Goal: Information Seeking & Learning: Learn about a topic

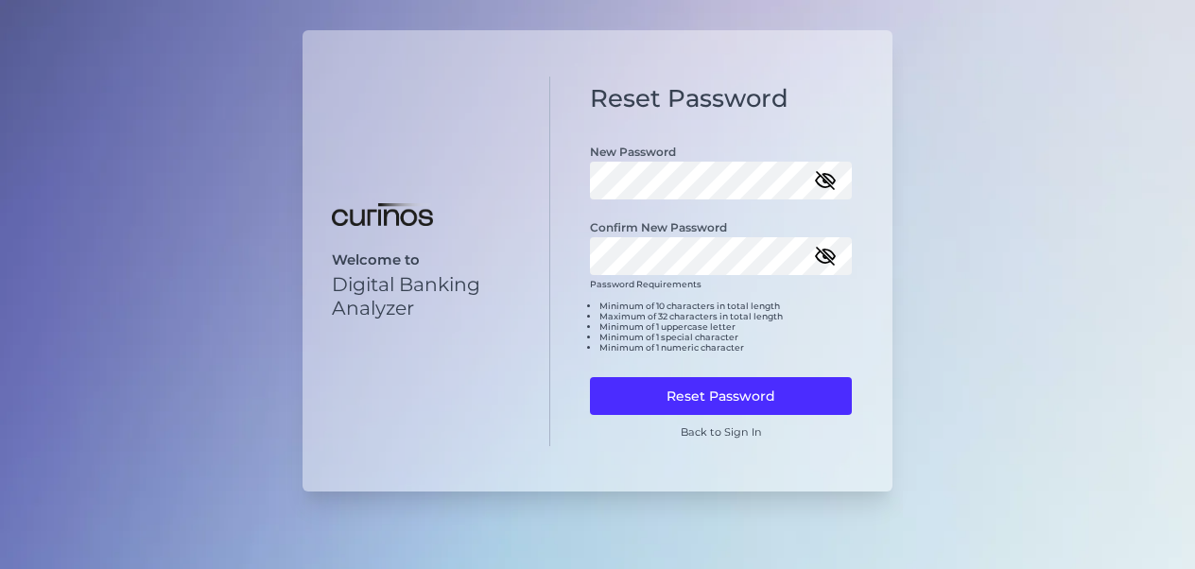
click at [821, 179] on icon "button" at bounding box center [825, 180] width 23 height 23
click at [832, 259] on icon "button" at bounding box center [825, 256] width 19 height 13
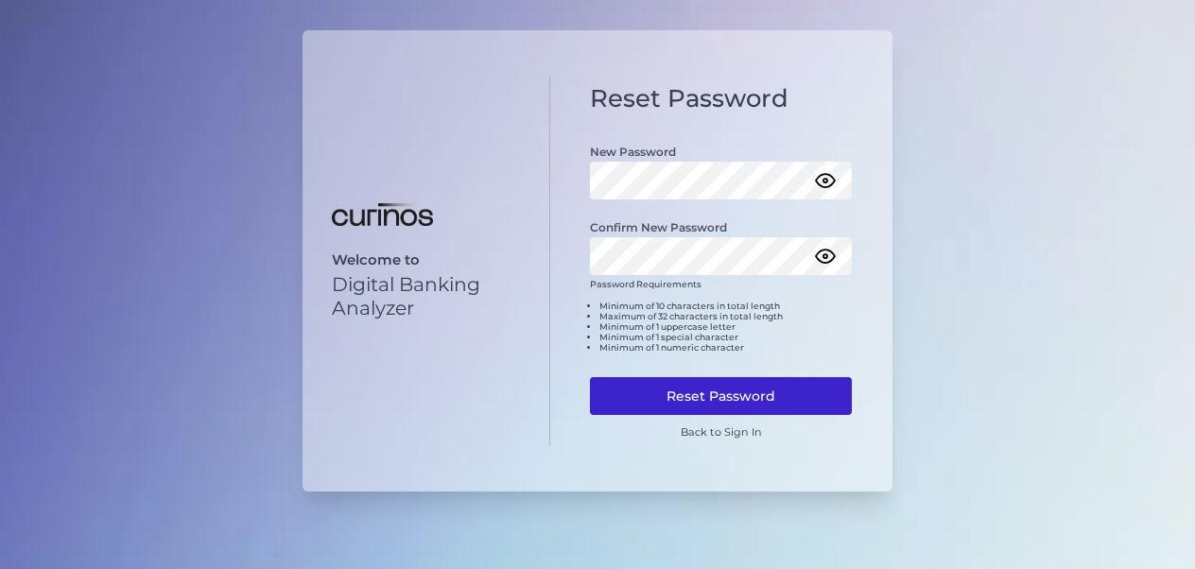
click at [684, 388] on button "Reset Password" at bounding box center [721, 396] width 262 height 38
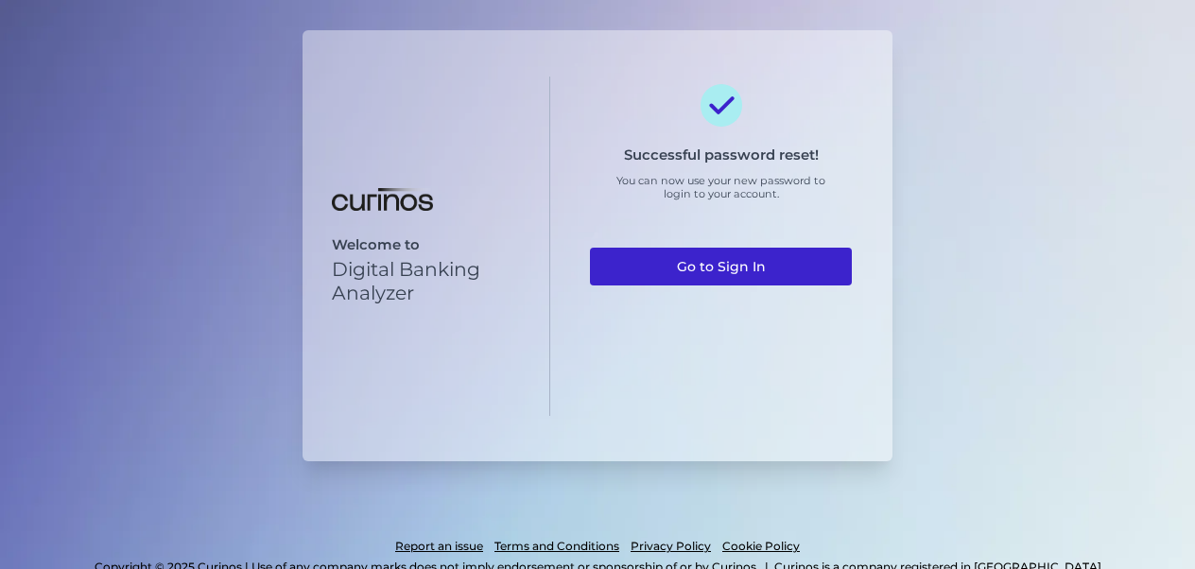
click at [763, 271] on link "Go to Sign In" at bounding box center [721, 267] width 262 height 38
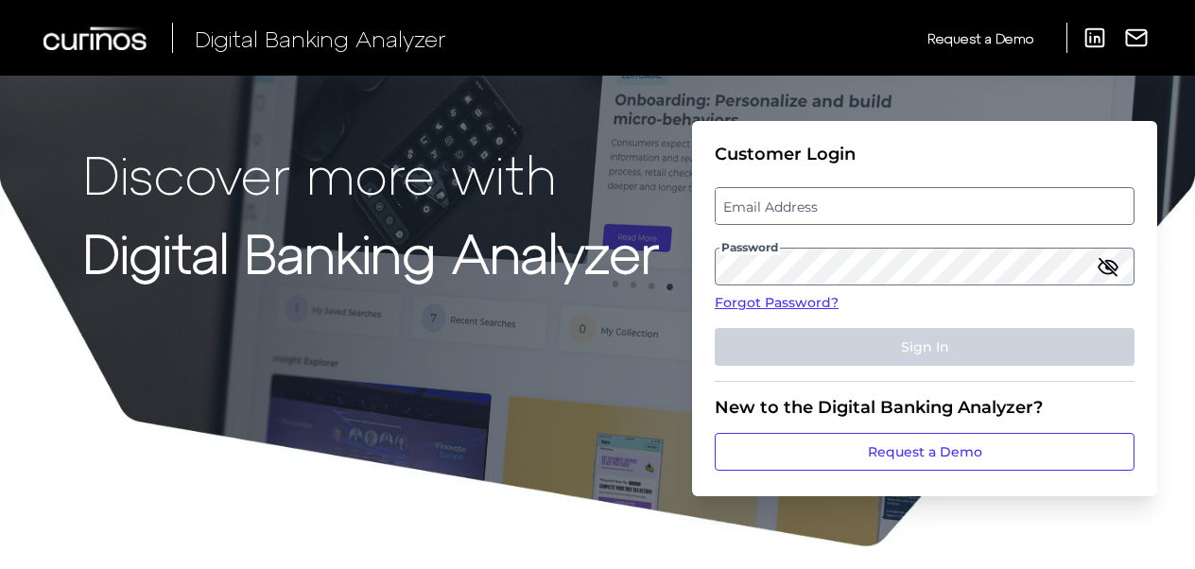
click at [766, 215] on label "Email Address" at bounding box center [924, 206] width 417 height 34
click at [766, 215] on input "email" at bounding box center [925, 206] width 420 height 38
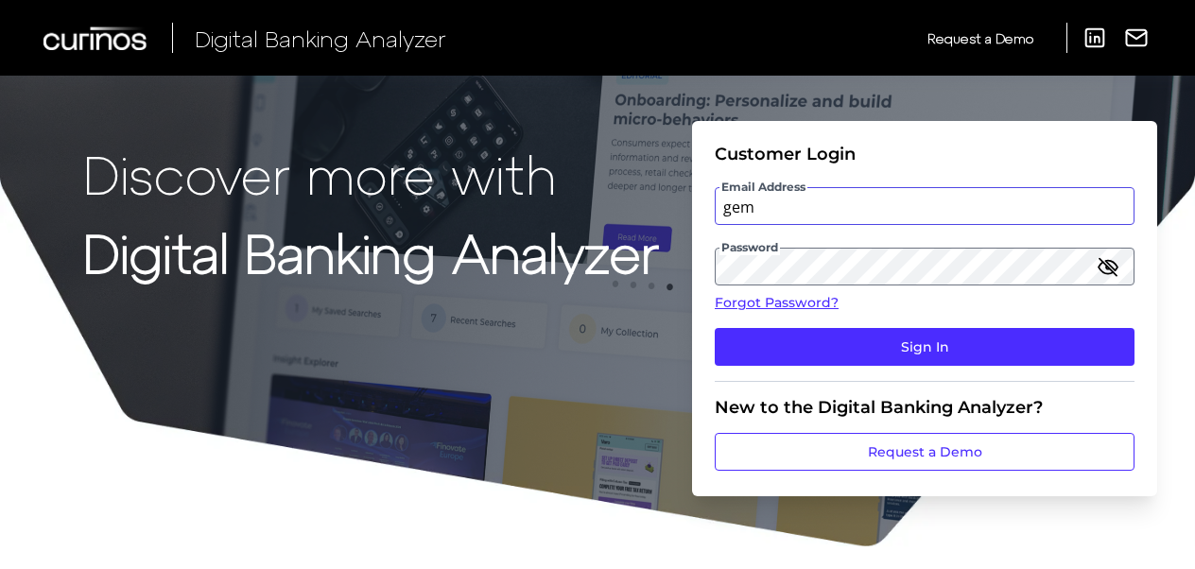
type input "[EMAIL_ADDRESS][PERSON_NAME][DOMAIN_NAME]"
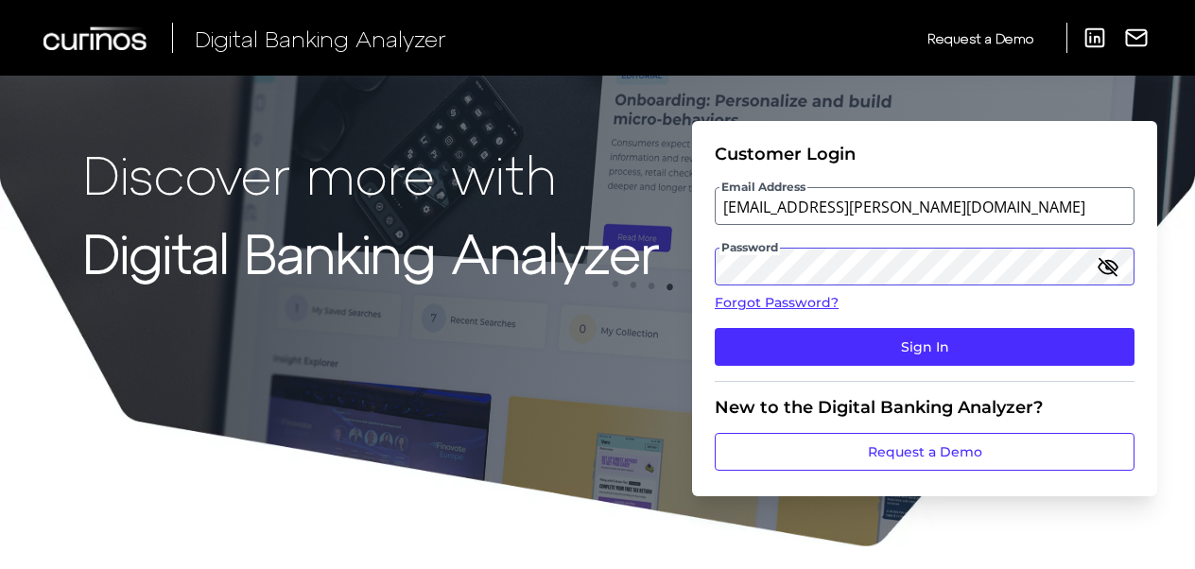
click at [668, 274] on div "Discover more with Digital Banking Analyzer Customer Login Email Address [EMAIL…" at bounding box center [597, 274] width 1195 height 549
click at [1114, 271] on icon "button" at bounding box center [1108, 266] width 23 height 23
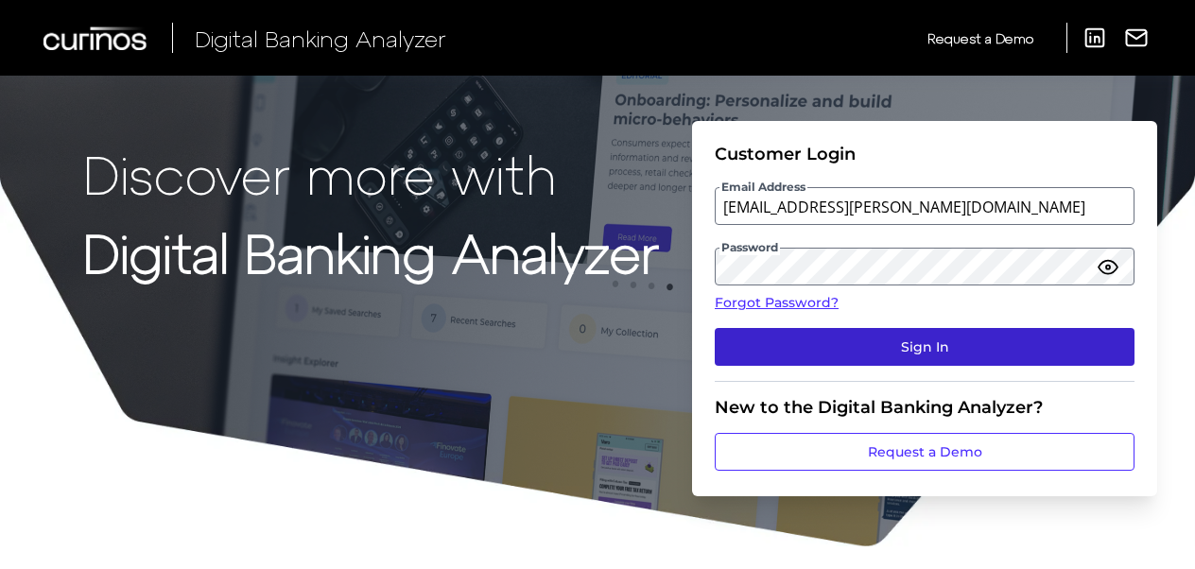
click at [986, 352] on button "Sign In" at bounding box center [925, 347] width 420 height 38
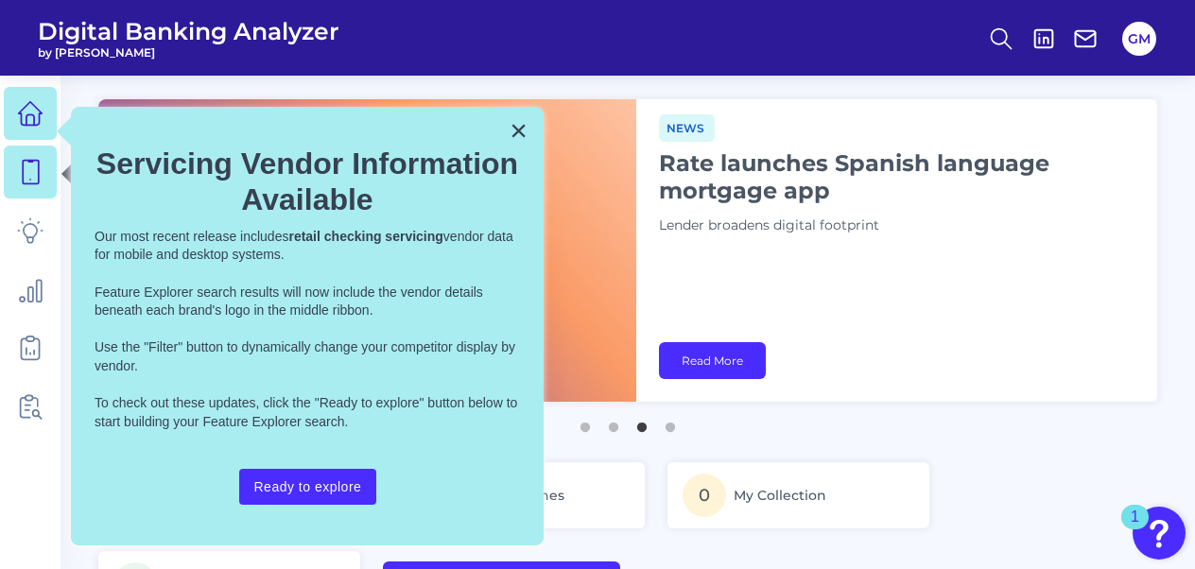
click at [31, 175] on icon at bounding box center [30, 172] width 26 height 26
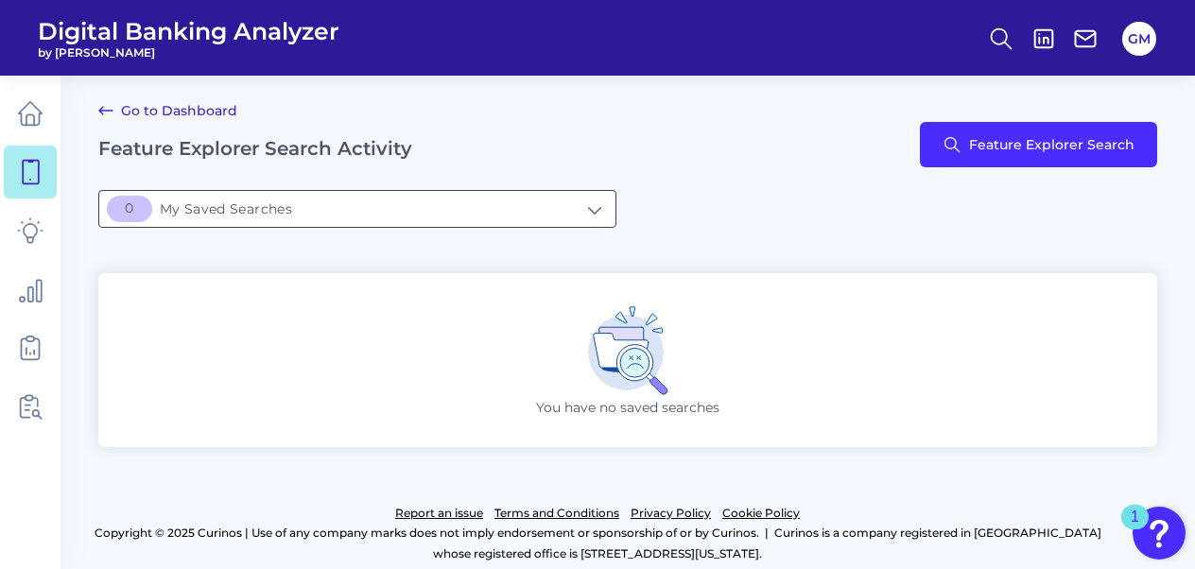
click at [197, 214] on input "[object Object]My Saved Searches" at bounding box center [357, 209] width 516 height 36
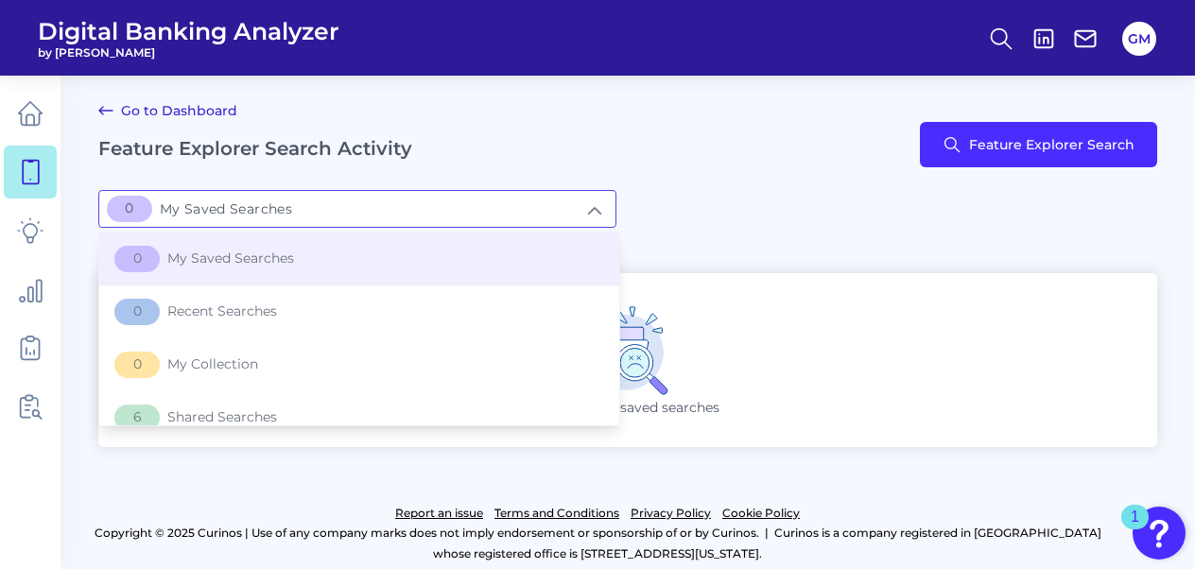
click at [777, 203] on div "[object Object]My Saved Searches 0 My Saved Searches 0 My Saved Searches 0 Rece…" at bounding box center [627, 209] width 1059 height 38
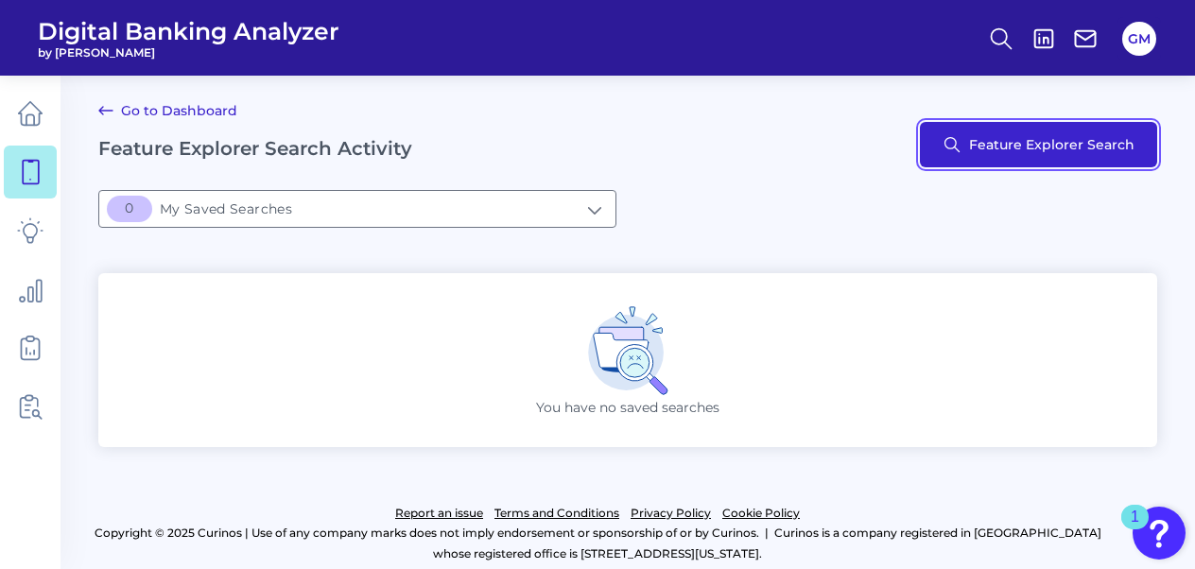
click at [1035, 153] on button "Feature Explorer Search" at bounding box center [1038, 144] width 237 height 45
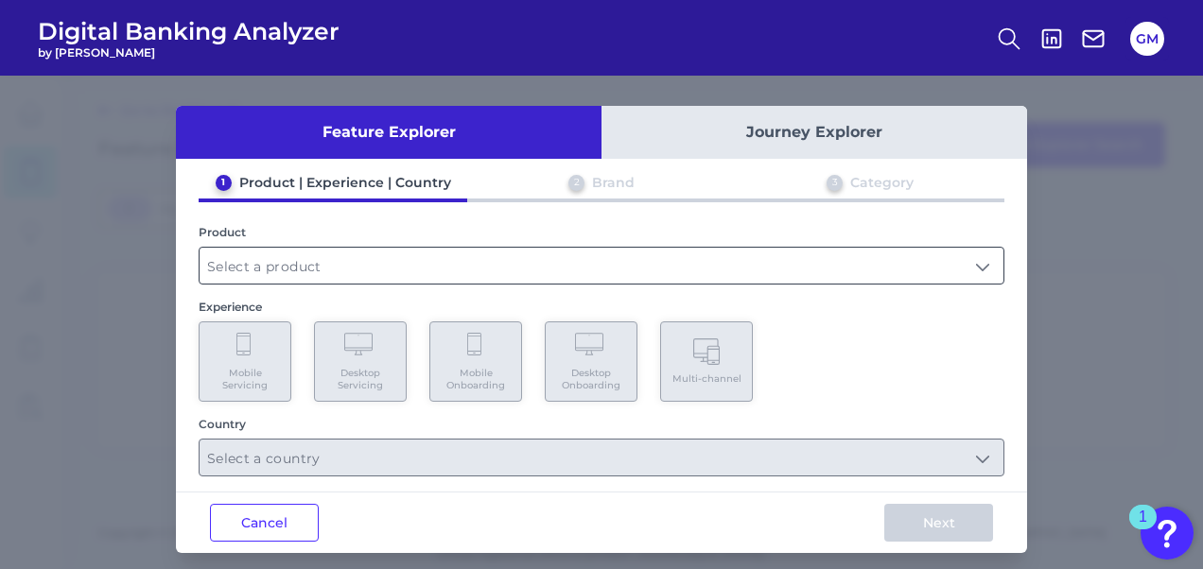
click at [298, 272] on input "text" at bounding box center [602, 266] width 804 height 36
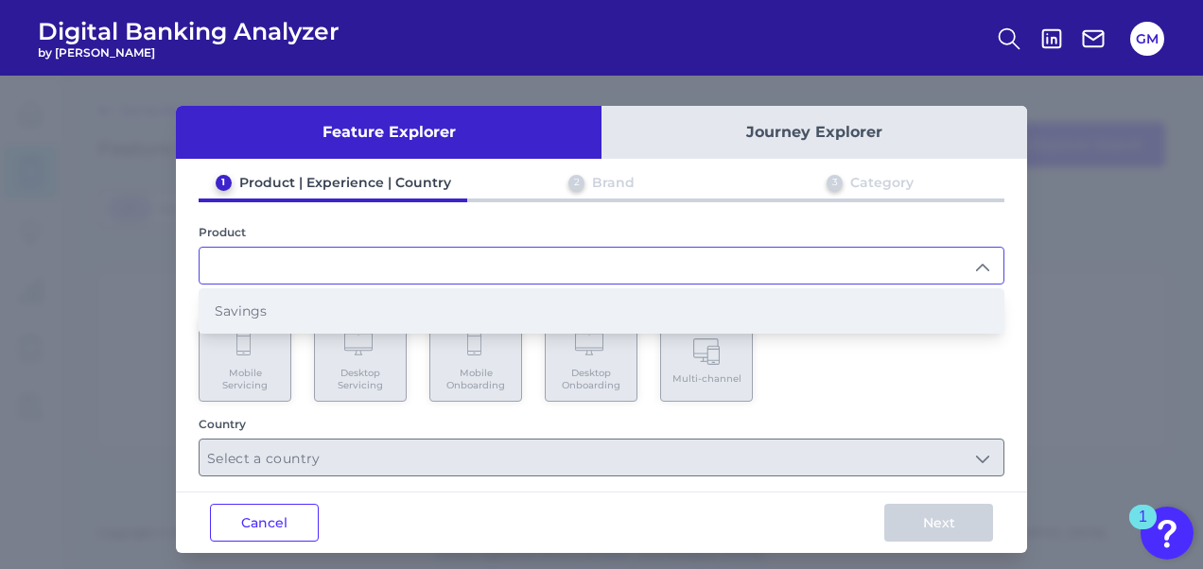
click at [258, 314] on span "Savings" at bounding box center [241, 311] width 52 height 17
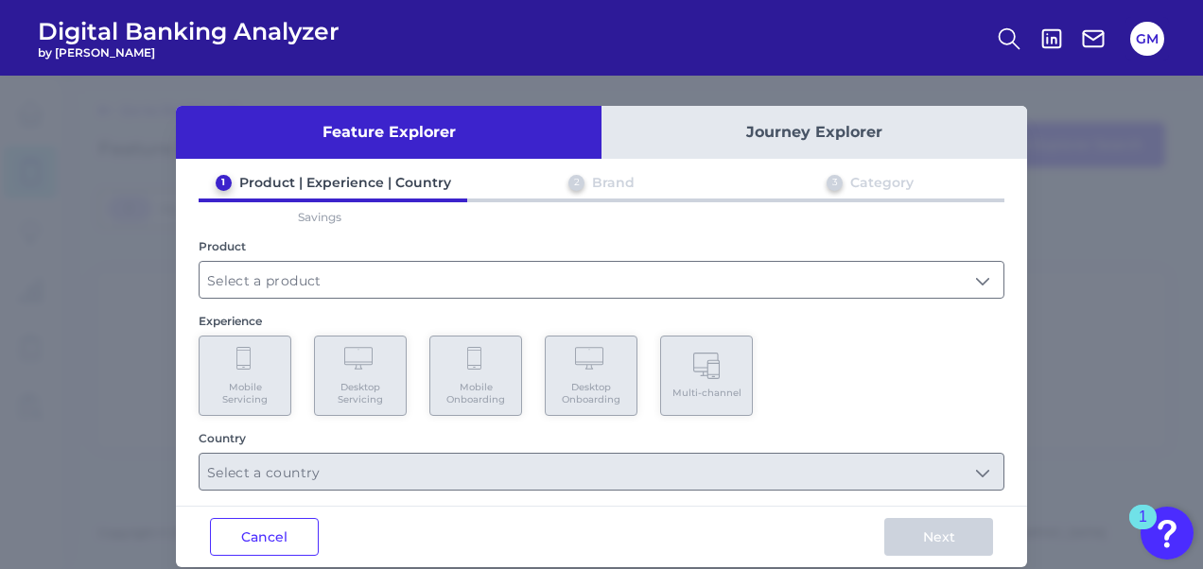
type input "Savings"
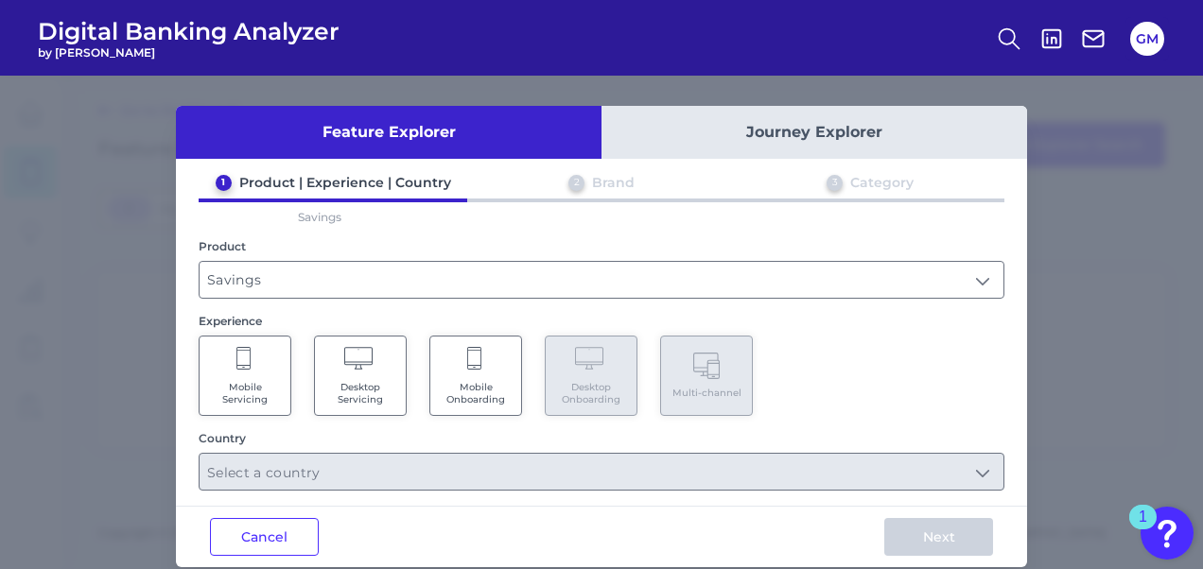
scroll to position [24, 0]
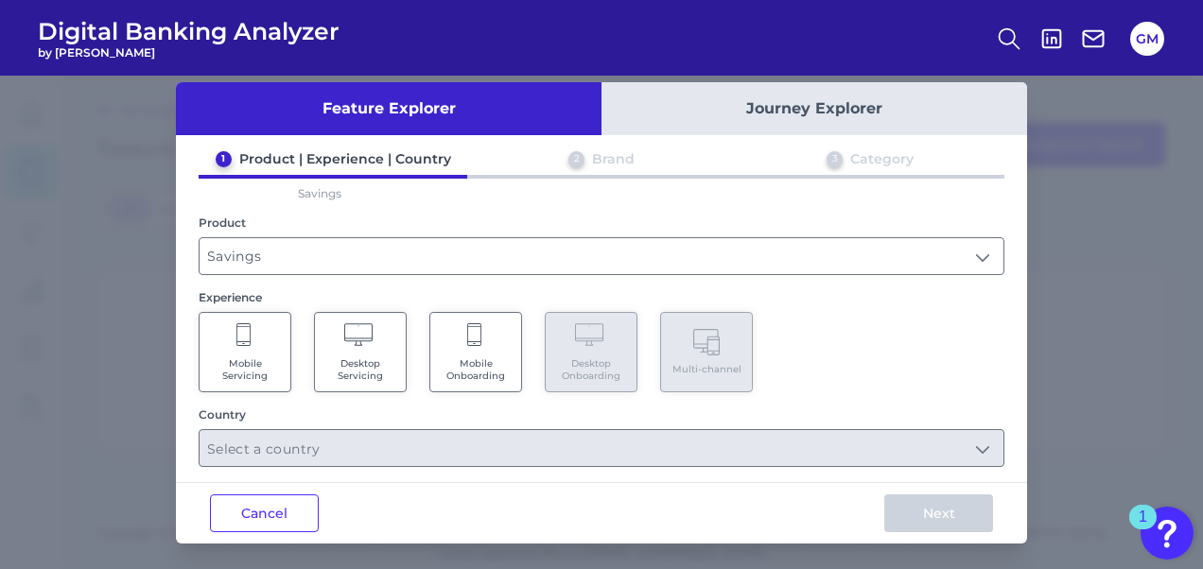
click at [252, 329] on Servicing "Mobile Servicing" at bounding box center [245, 352] width 93 height 80
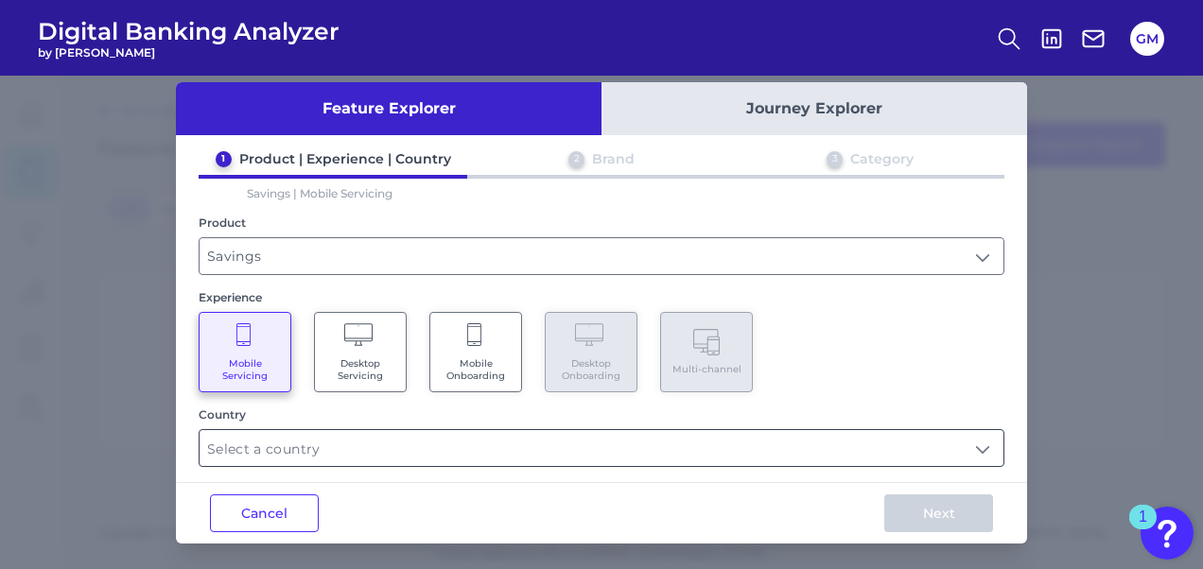
click at [354, 448] on input "text" at bounding box center [602, 448] width 804 height 36
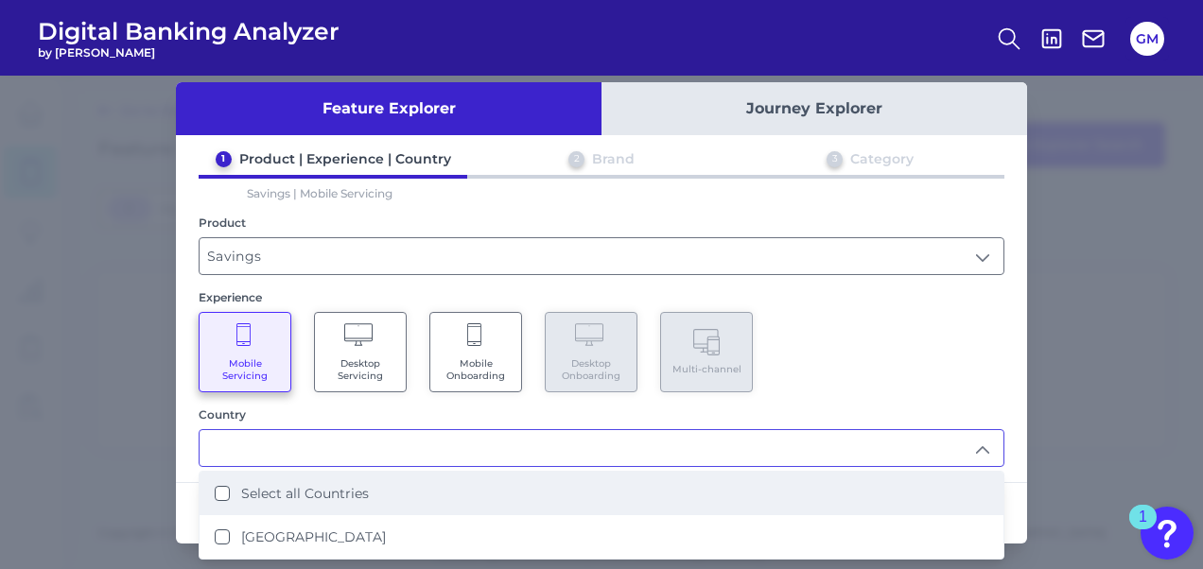
click at [312, 498] on li "Select all Countries" at bounding box center [602, 494] width 804 height 44
type input "Select all Countries"
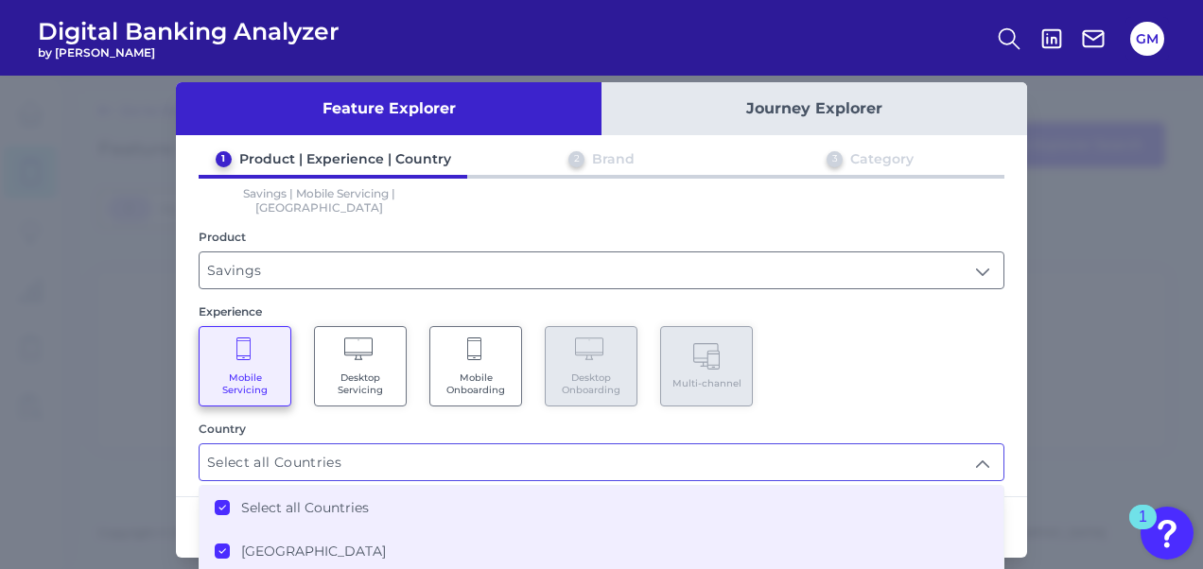
click at [320, 499] on label "Select all Countries" at bounding box center [305, 507] width 128 height 17
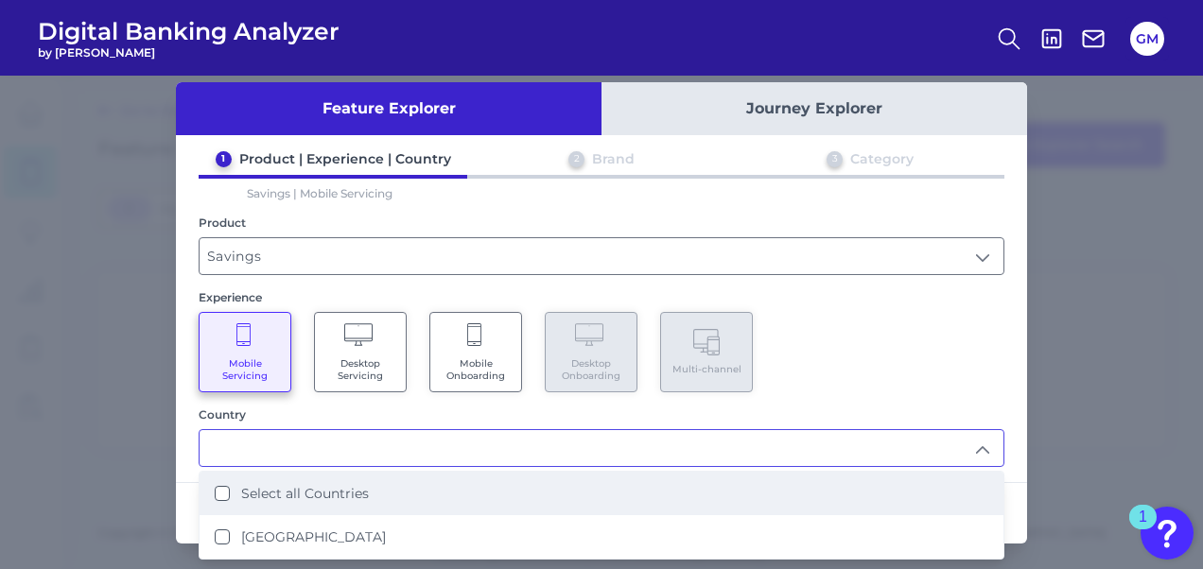
scroll to position [1, 0]
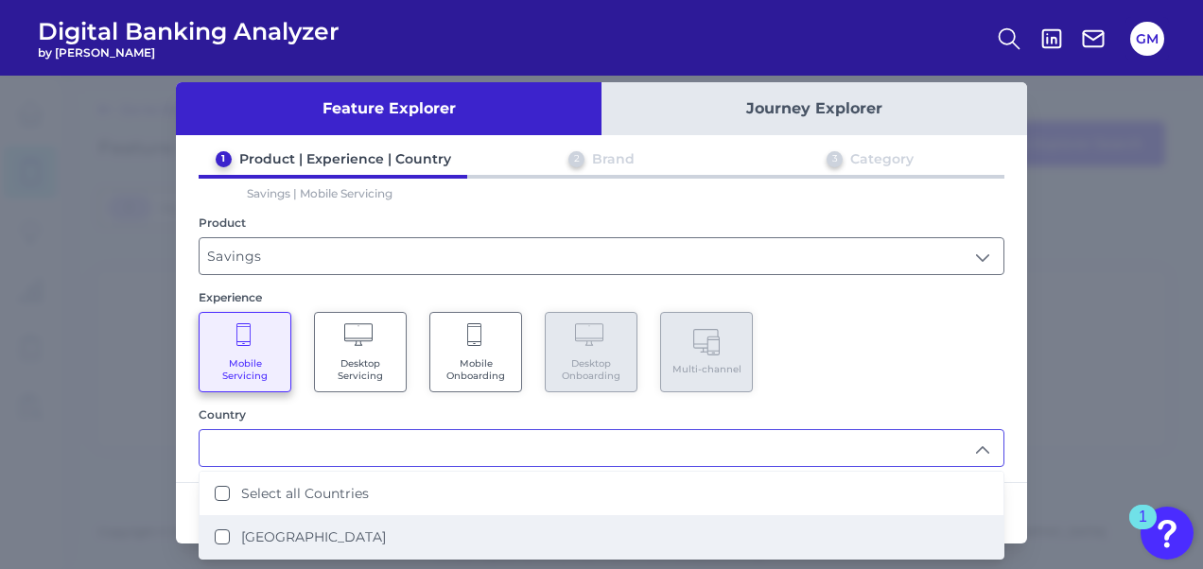
click at [293, 532] on label "[GEOGRAPHIC_DATA]" at bounding box center [313, 537] width 145 height 17
type input "Select all Countries"
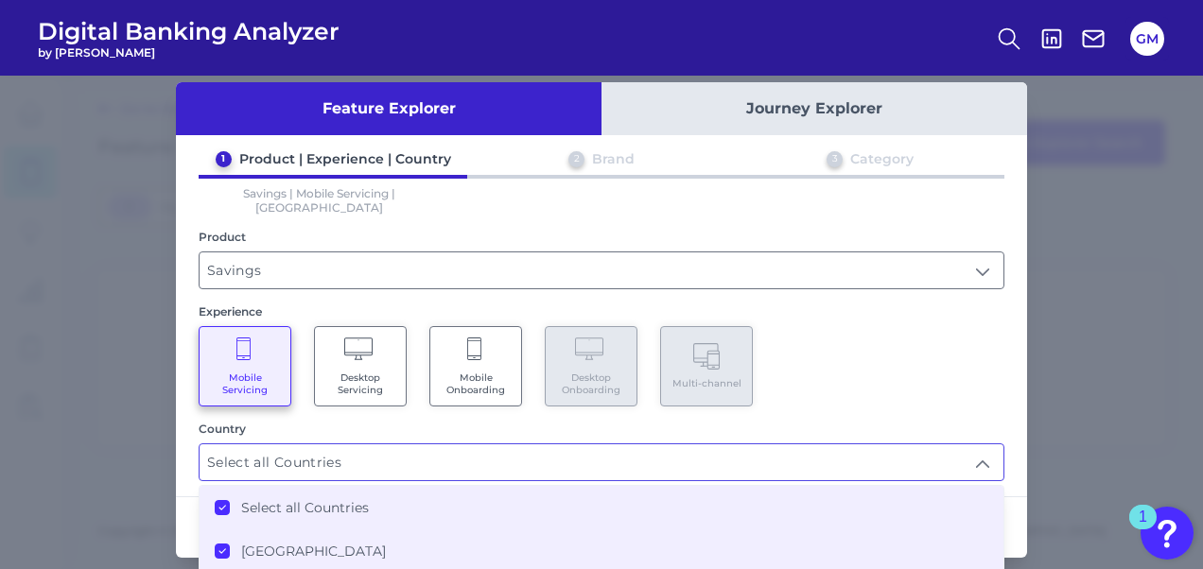
click at [314, 499] on label "Select all Countries" at bounding box center [305, 507] width 128 height 17
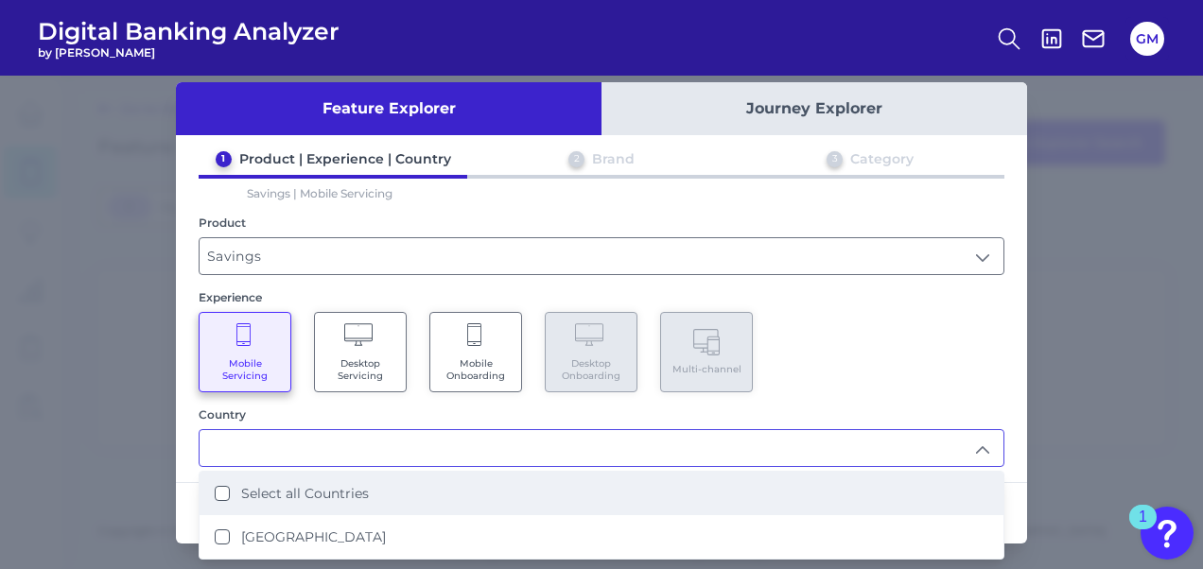
click at [314, 490] on label "Select all Countries" at bounding box center [305, 493] width 128 height 17
type input "Select all Countries"
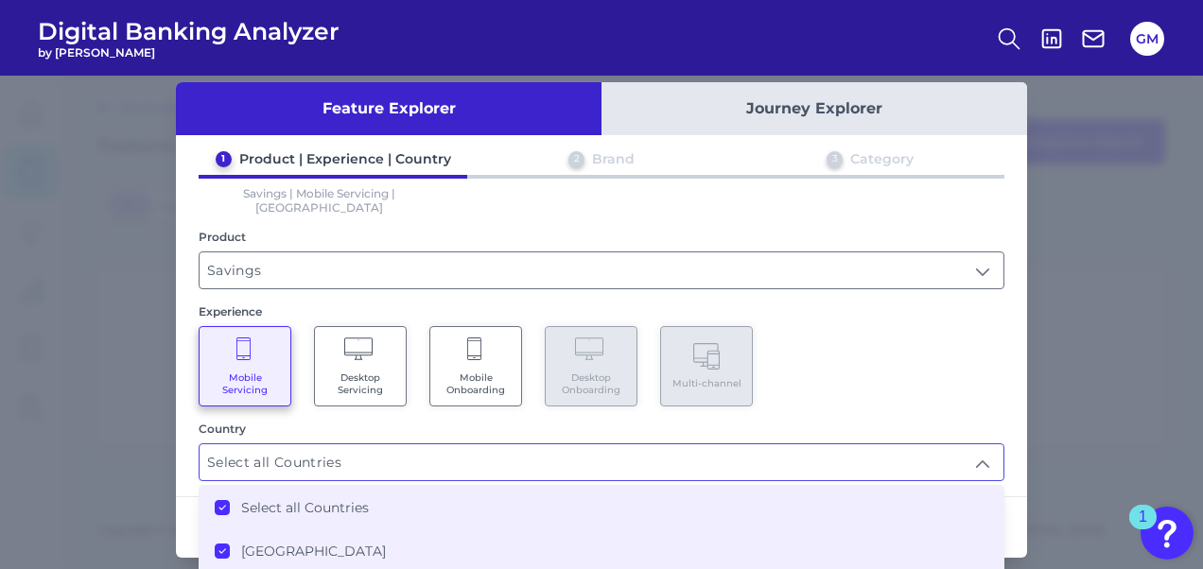
click at [948, 346] on div "Mobile Servicing Desktop Servicing Mobile Onboarding Desktop Onboarding Multi-c…" at bounding box center [602, 366] width 806 height 80
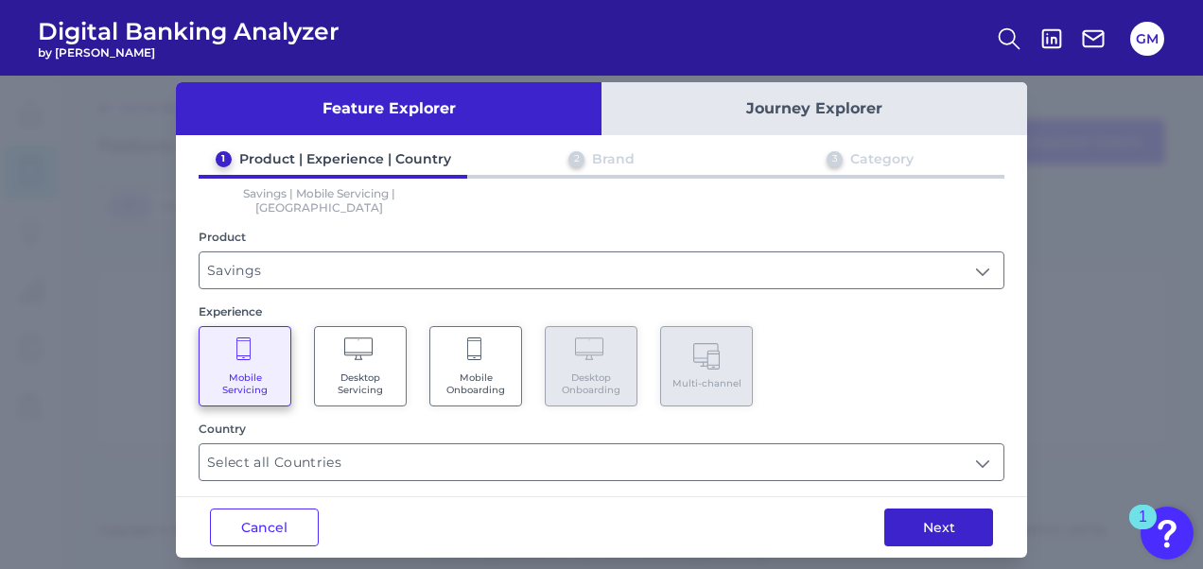
click at [945, 509] on button "Next" at bounding box center [938, 528] width 109 height 38
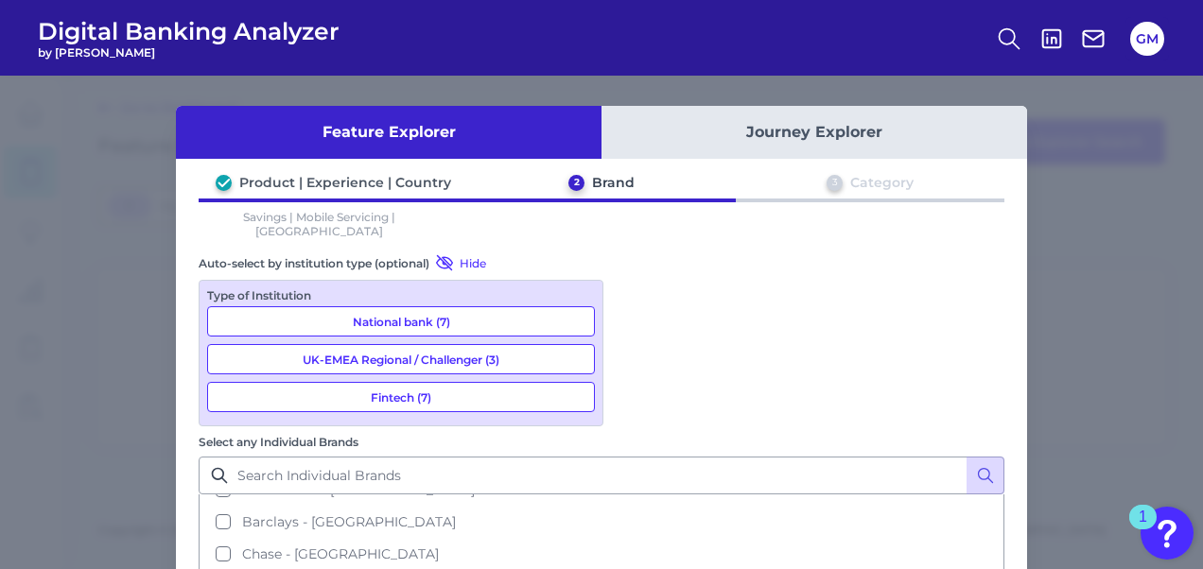
scroll to position [189, 0]
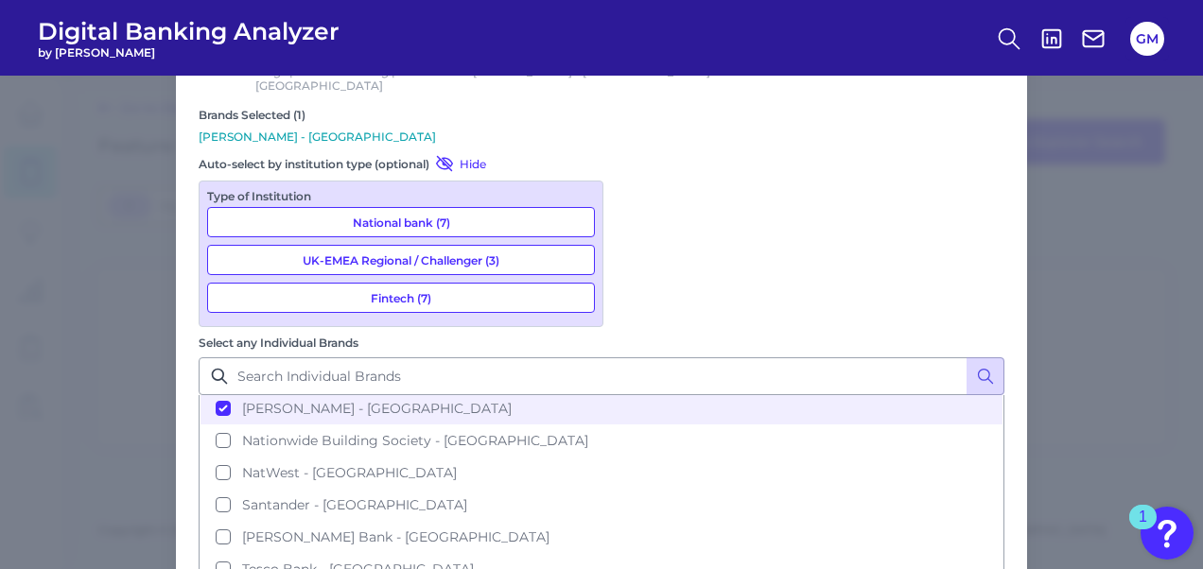
scroll to position [148, 0]
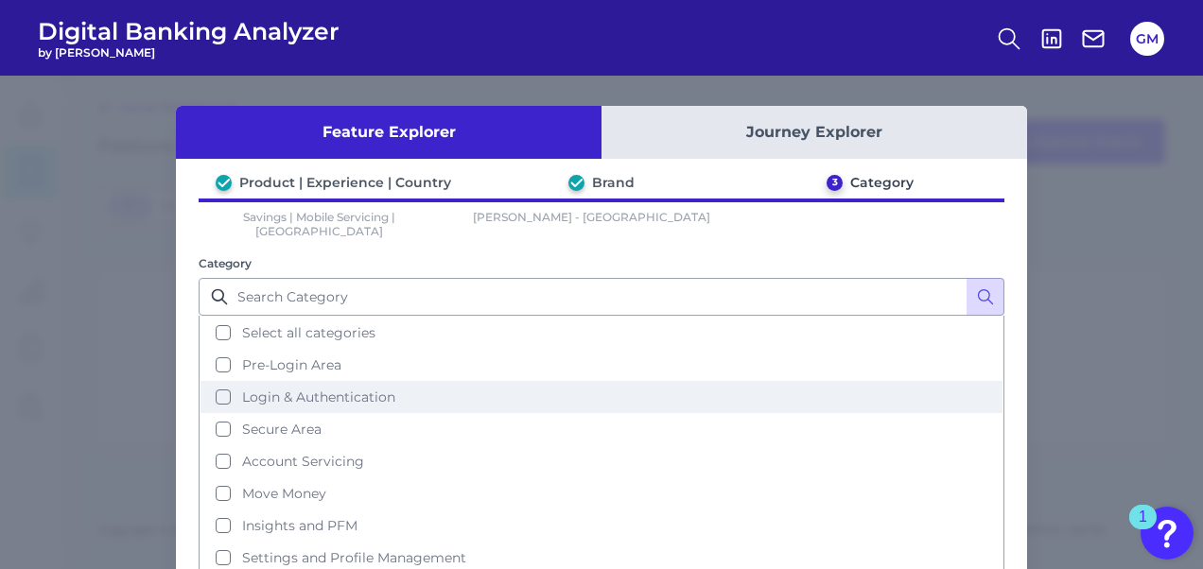
click at [224, 384] on button "Login & Authentication" at bounding box center [602, 397] width 802 height 32
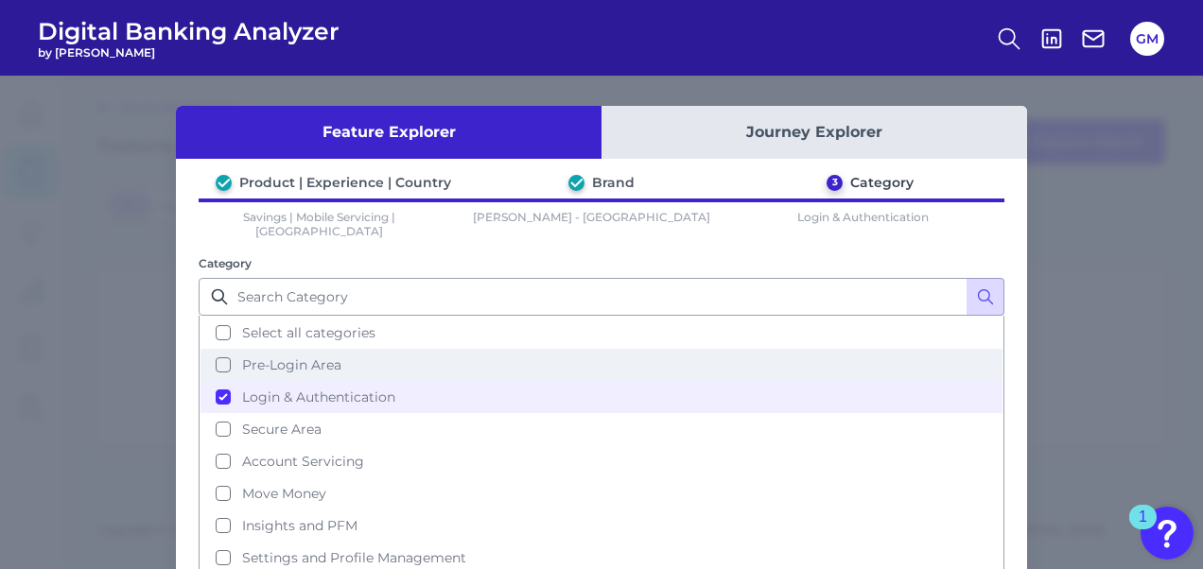
click at [219, 351] on button "Pre-Login Area" at bounding box center [602, 365] width 802 height 32
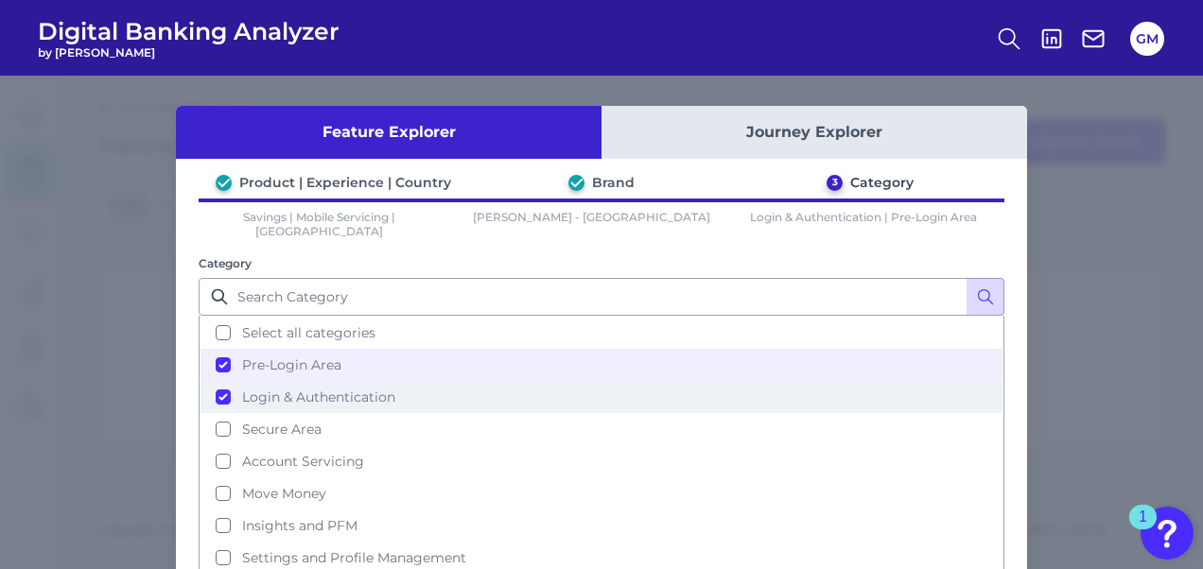
click at [219, 381] on button "Login & Authentication" at bounding box center [602, 397] width 802 height 32
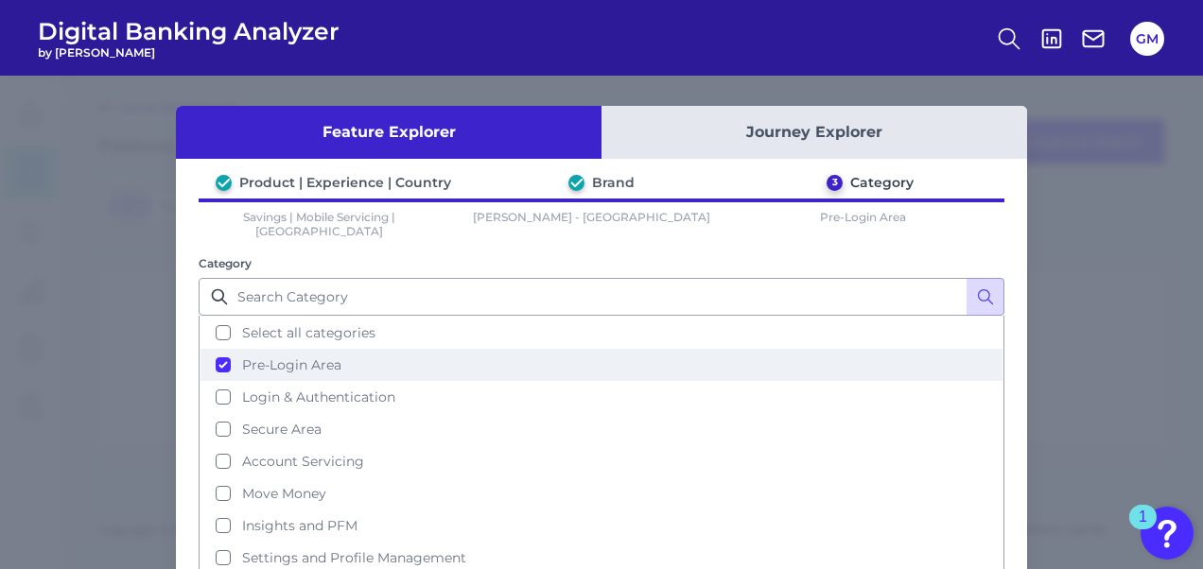
click at [219, 349] on button "Pre-Login Area" at bounding box center [602, 365] width 802 height 32
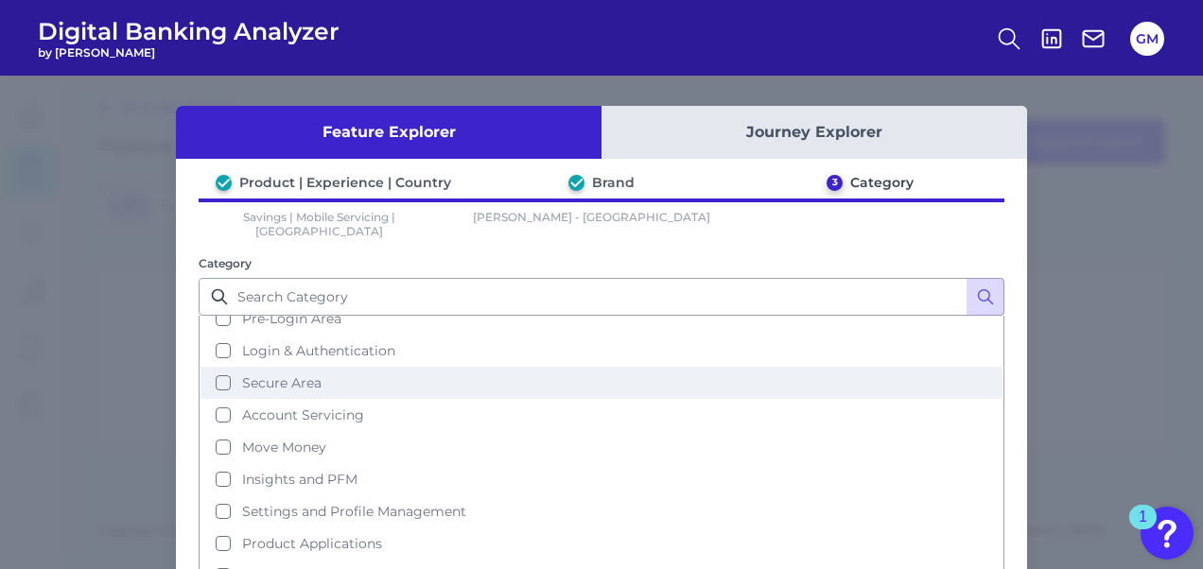
scroll to position [95, 0]
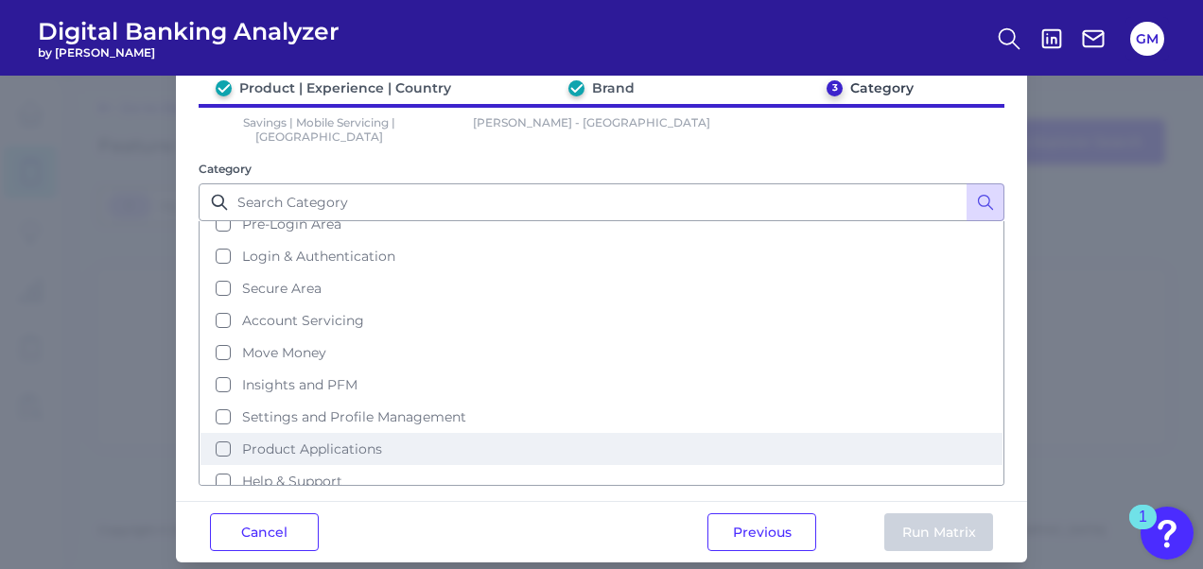
click at [227, 433] on button "Product Applications" at bounding box center [602, 449] width 802 height 32
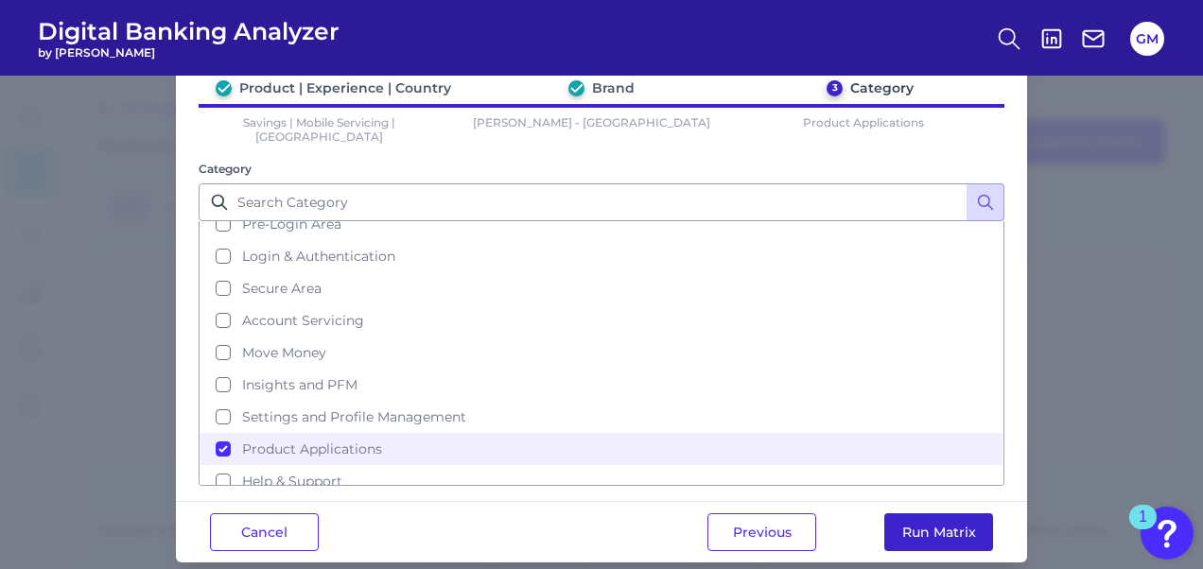
click at [930, 525] on button "Run Matrix" at bounding box center [938, 533] width 109 height 38
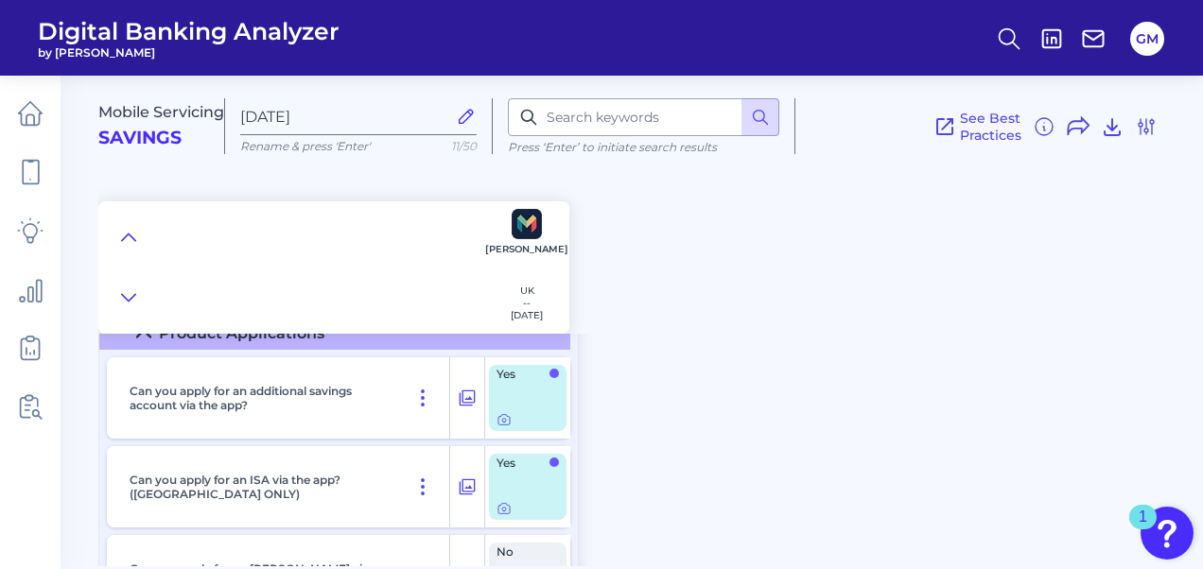
scroll to position [95, 0]
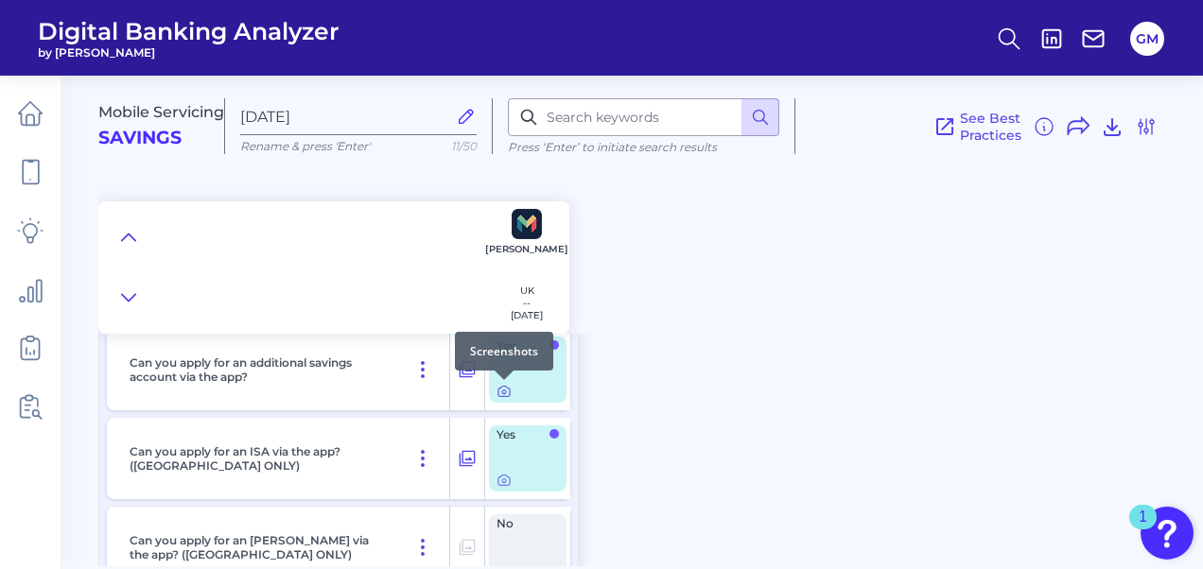
click at [503, 388] on div at bounding box center [504, 380] width 19 height 19
click at [502, 391] on icon at bounding box center [504, 393] width 4 height 4
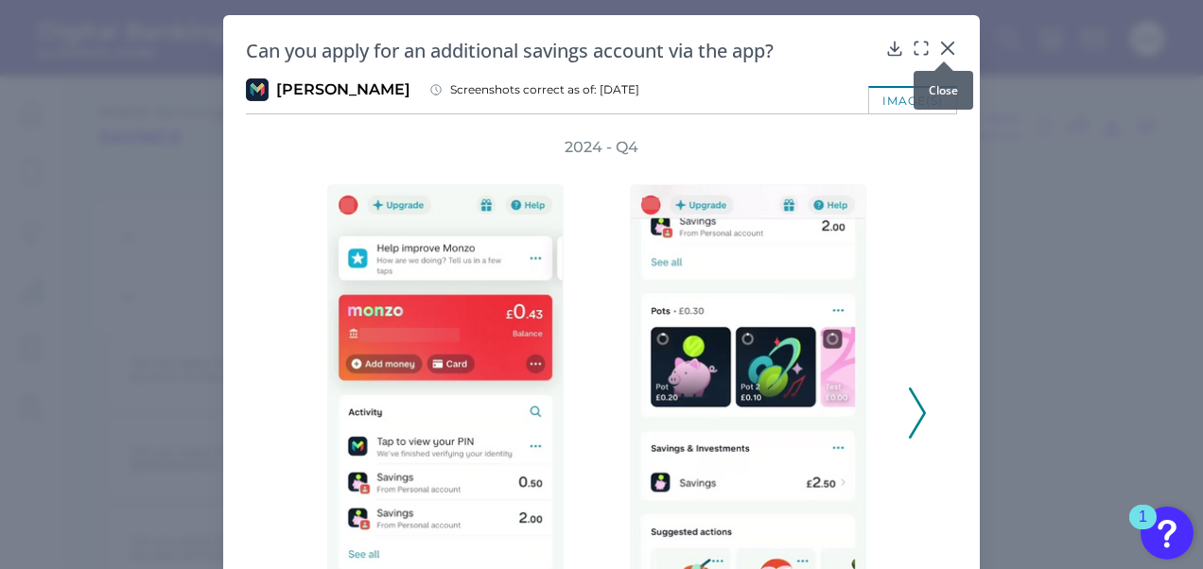
click at [943, 51] on icon at bounding box center [947, 48] width 19 height 19
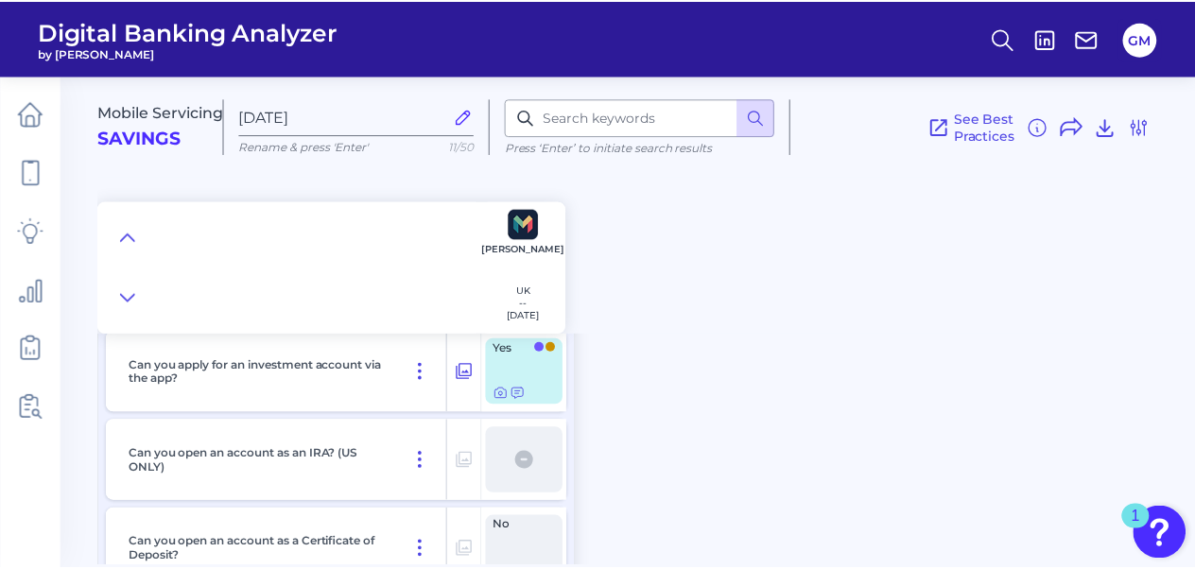
scroll to position [473, 0]
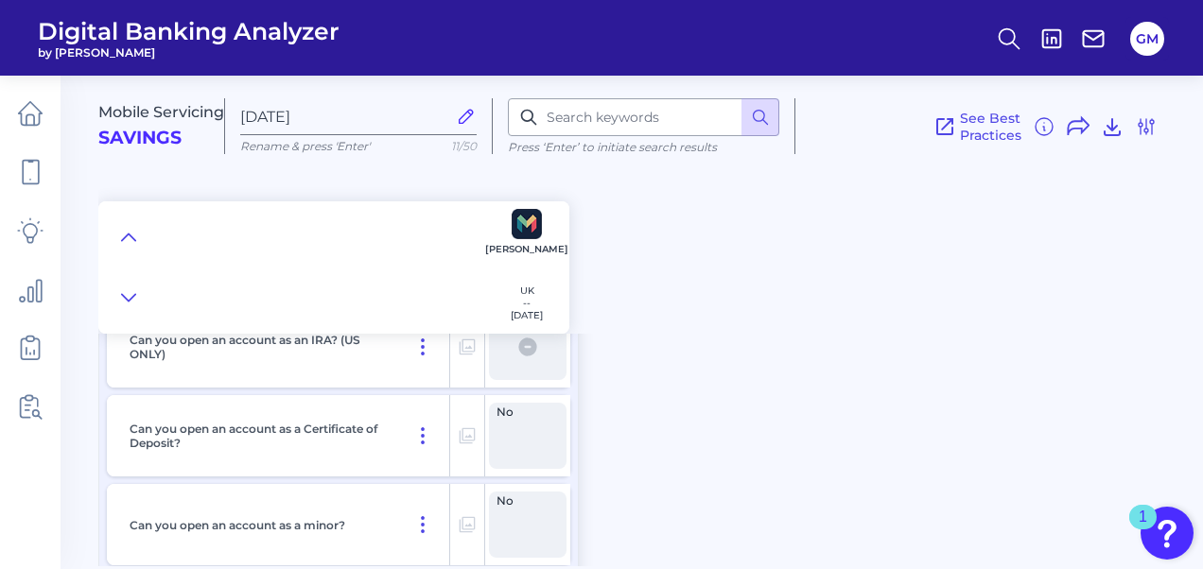
click at [684, 276] on div "Mobile Servicing Savings [DATE] Rename & press 'Enter' 11/50 Press ‘Enter’ to i…" at bounding box center [650, 197] width 1105 height 272
click at [520, 231] on img at bounding box center [527, 224] width 30 height 30
click at [540, 114] on div at bounding box center [643, 117] width 271 height 38
click at [535, 218] on img at bounding box center [527, 224] width 30 height 30
click at [995, 136] on span "See Best Practices" at bounding box center [990, 127] width 61 height 34
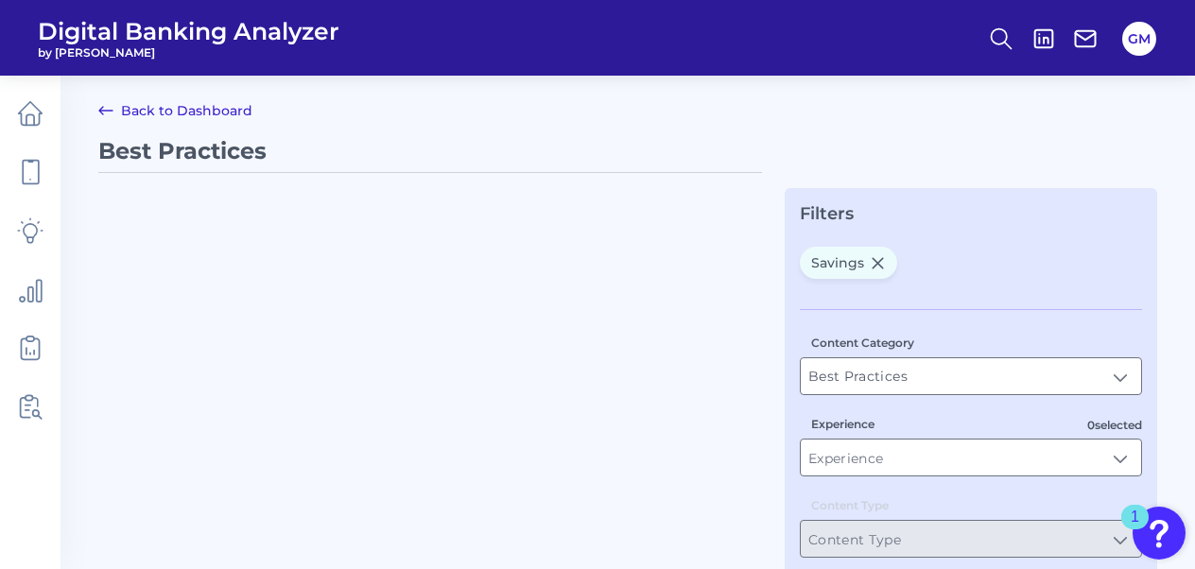
type input "Savings"
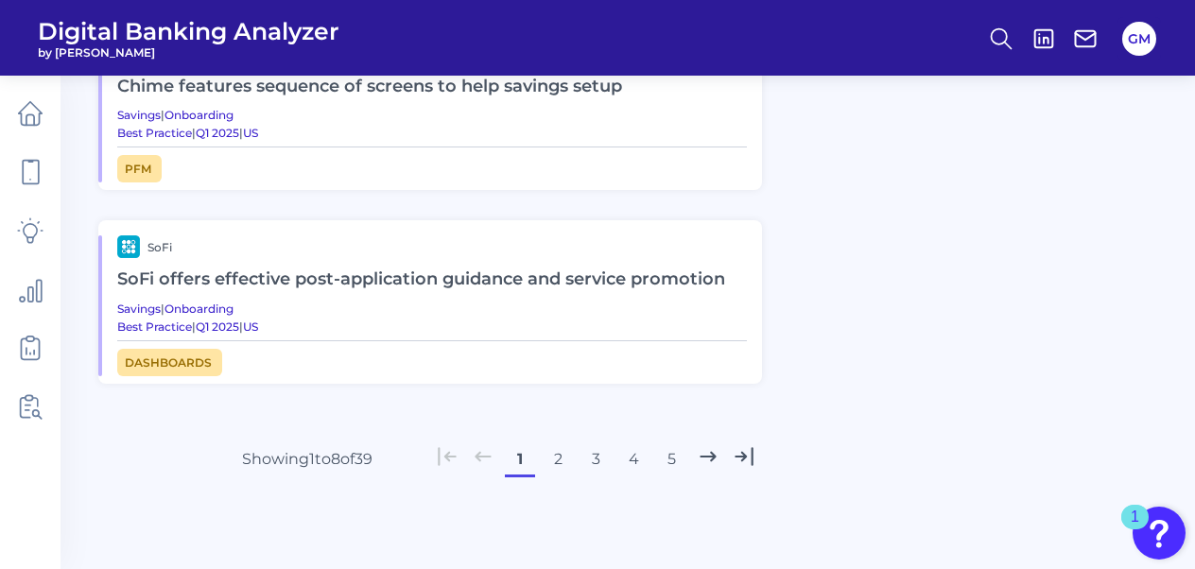
scroll to position [1387, 0]
